Goal: Navigation & Orientation: Find specific page/section

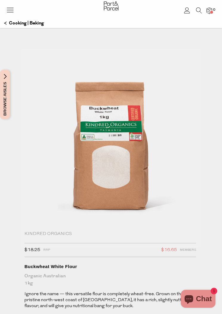
click at [14, 10] on icon at bounding box center [10, 10] width 8 height 8
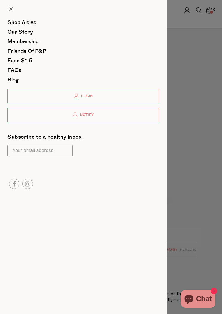
click at [22, 28] on span "Our Story" at bounding box center [19, 32] width 25 height 8
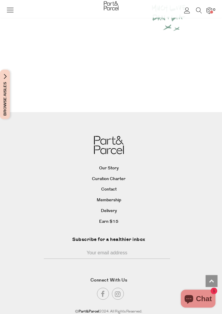
scroll to position [771, 0]
click at [14, 7] on icon at bounding box center [10, 10] width 8 height 8
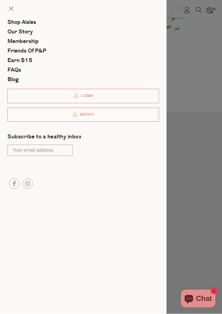
click at [14, 3] on div at bounding box center [83, 10] width 167 height 20
click at [13, 7] on span at bounding box center [11, 9] width 4 height 4
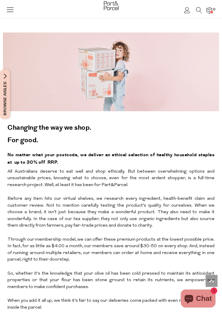
scroll to position [771, 0]
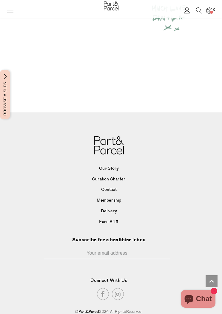
click at [197, 299] on span "Chat" at bounding box center [204, 299] width 16 height 9
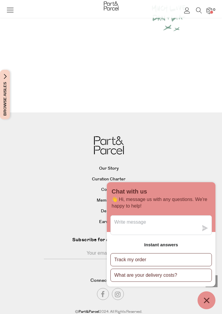
click at [207, 164] on link "Our Story" at bounding box center [109, 168] width 198 height 9
